Goal: Information Seeking & Learning: Learn about a topic

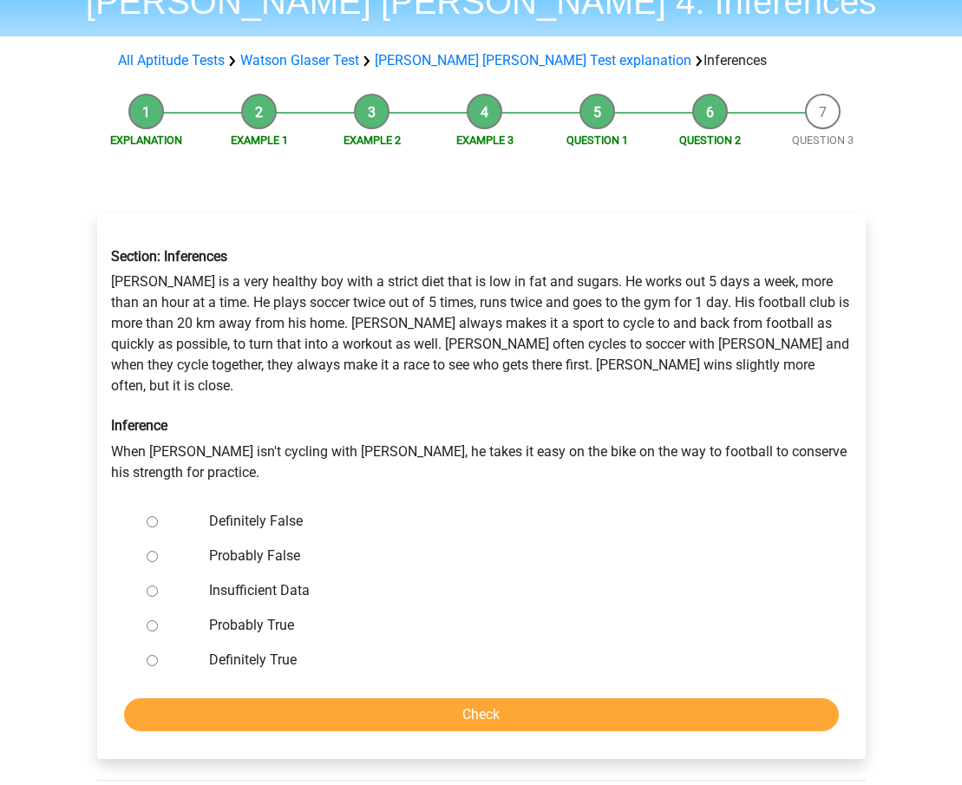
scroll to position [91, 0]
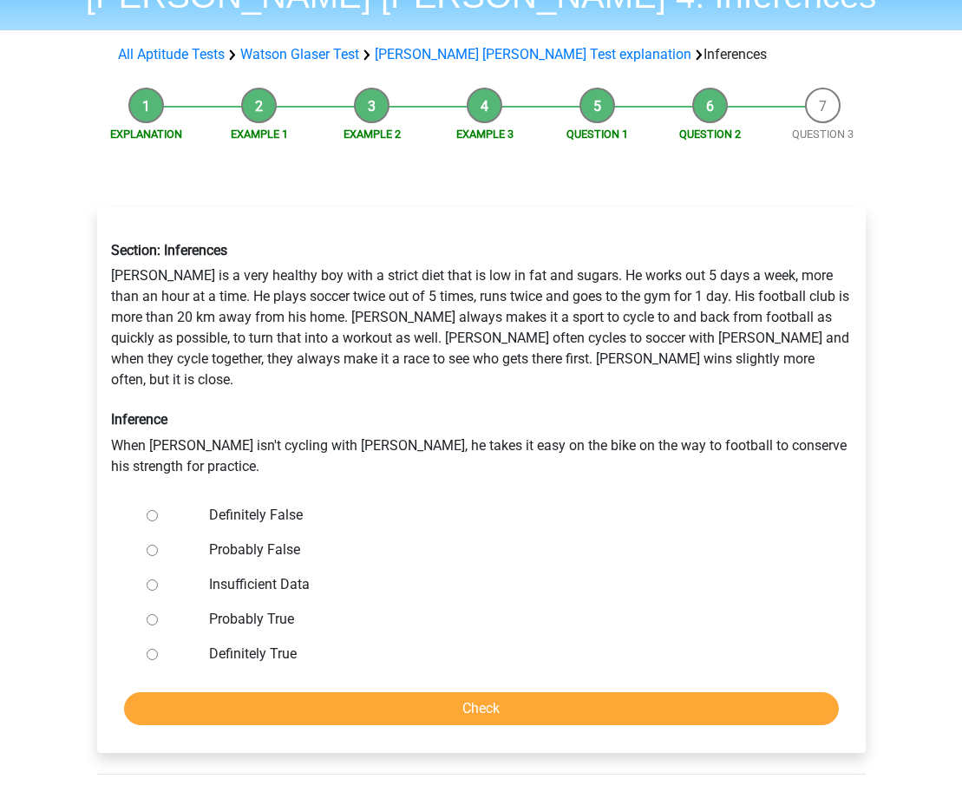
click at [150, 545] on input "Probably False" at bounding box center [152, 550] width 11 height 11
radio input "true"
click at [149, 510] on input "Definitely False" at bounding box center [152, 515] width 11 height 11
radio input "true"
click at [424, 692] on input "Check" at bounding box center [481, 708] width 715 height 33
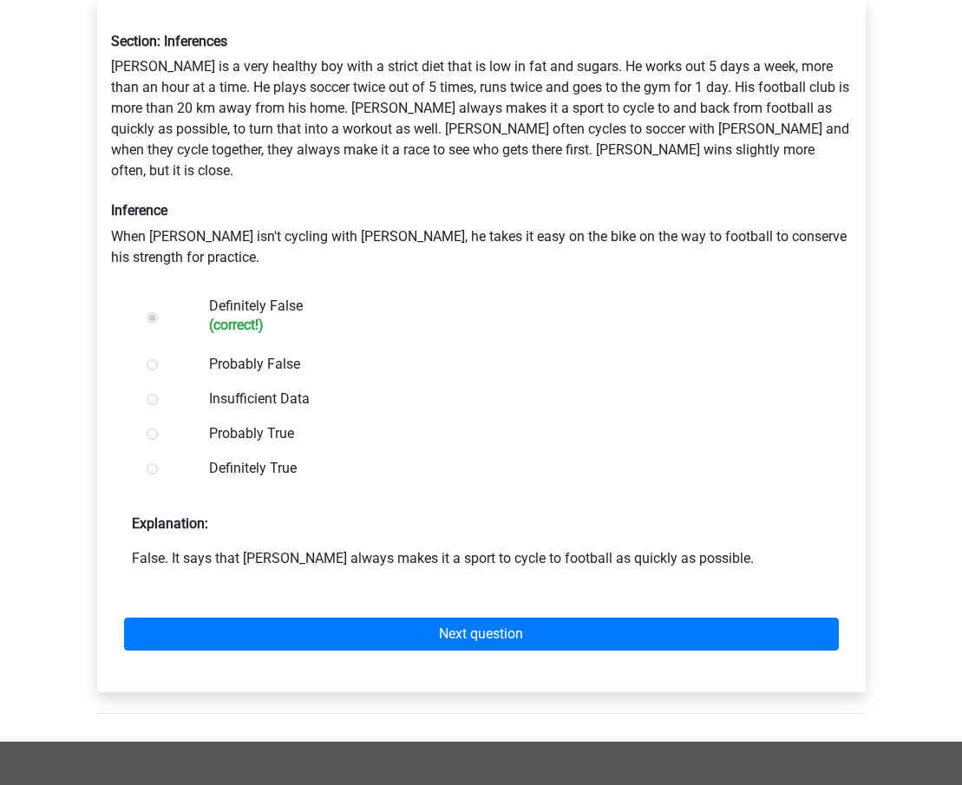
scroll to position [305, 0]
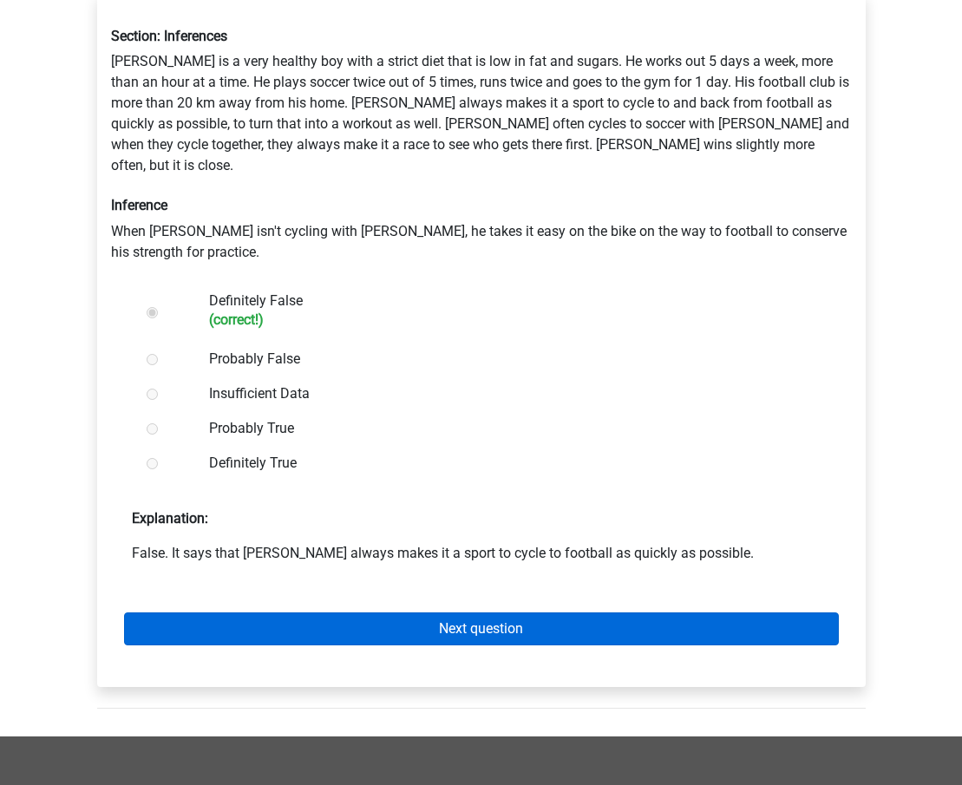
click at [413, 613] on link "Next question" at bounding box center [481, 629] width 715 height 33
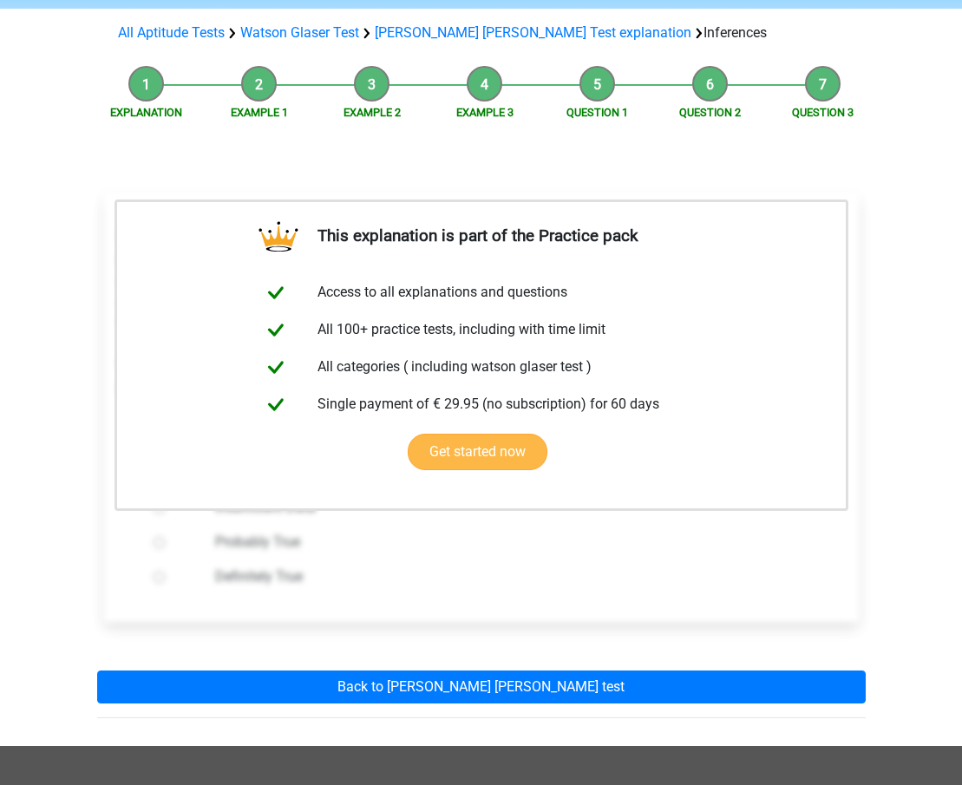
scroll to position [112, 0]
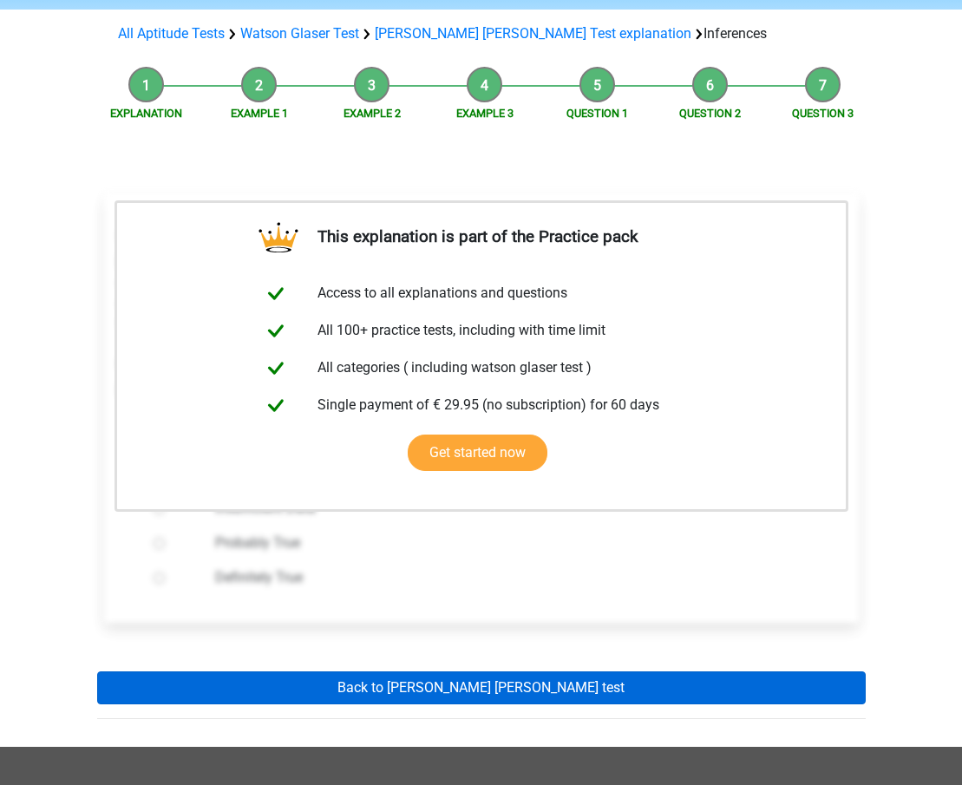
click at [461, 687] on link "Back to watson glaser test" at bounding box center [481, 688] width 769 height 33
